Goal: Information Seeking & Learning: Learn about a topic

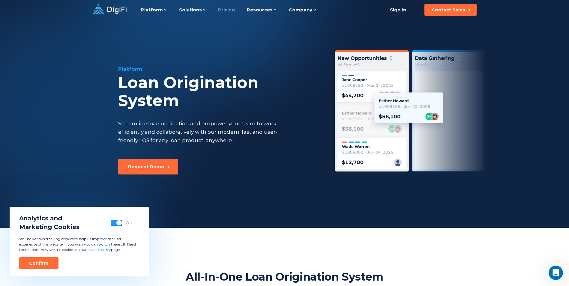
click at [227, 8] on link "Pricing" at bounding box center [226, 10] width 17 height 20
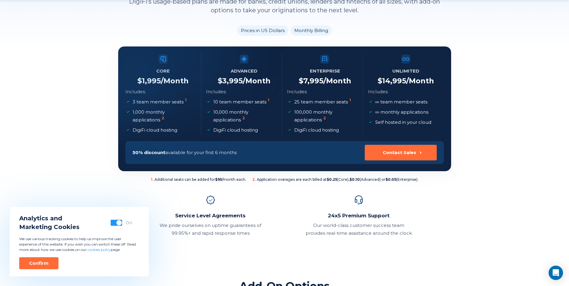
scroll to position [120, 0]
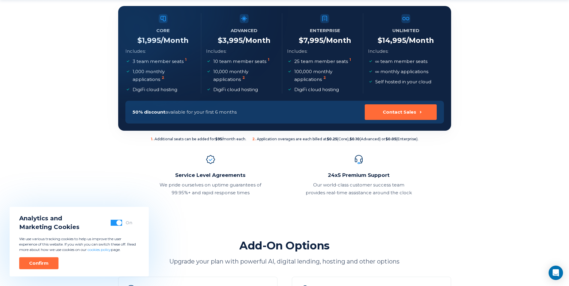
click at [171, 74] on p "1,000 monthly applications 2" at bounding box center [164, 76] width 63 height 16
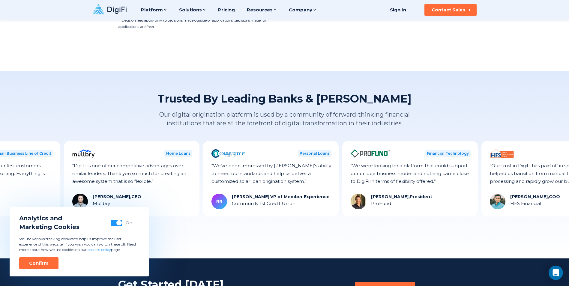
scroll to position [600, 0]
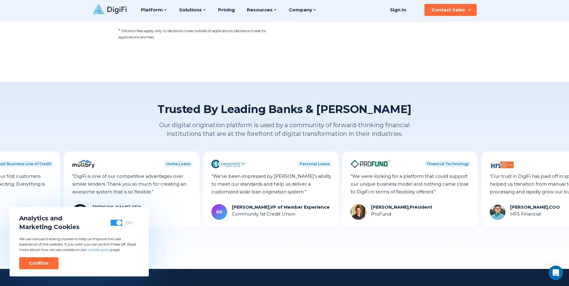
click at [204, 256] on div "Trusted By Leading Banks & Lenders Our digital origination platform is used by …" at bounding box center [284, 175] width 569 height 187
click at [118, 9] on icon at bounding box center [116, 10] width 19 height 7
